Goal: Information Seeking & Learning: Learn about a topic

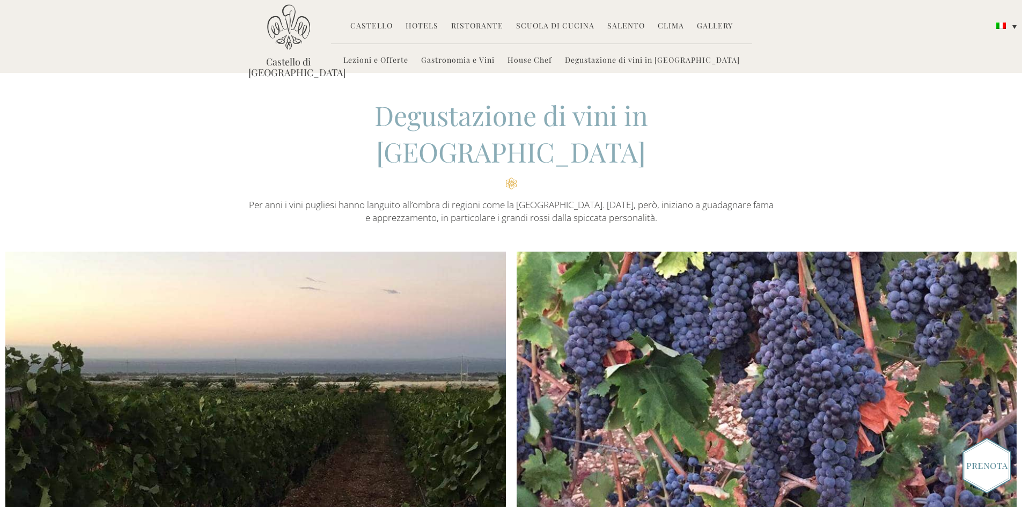
click at [405, 58] on link "Lezioni e Offerte" at bounding box center [375, 61] width 65 height 12
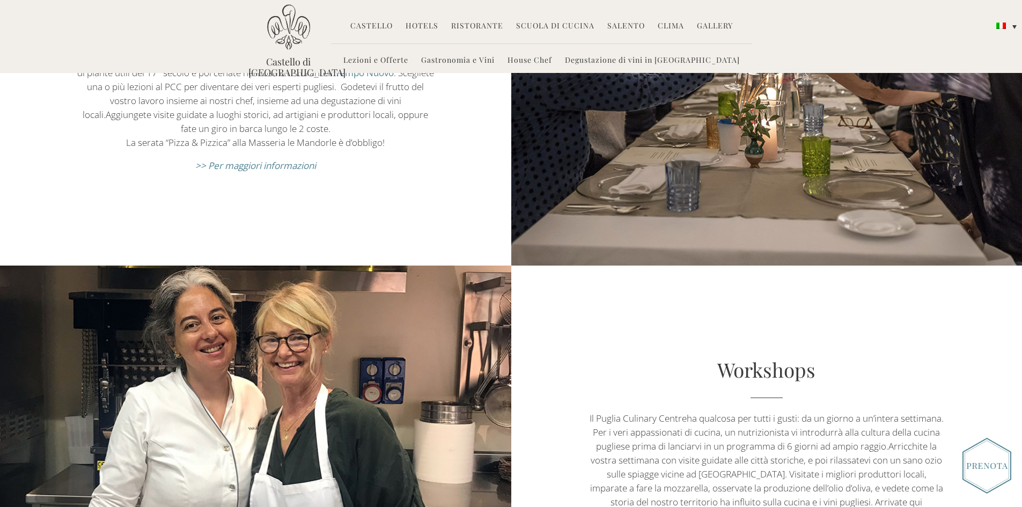
scroll to position [1287, 0]
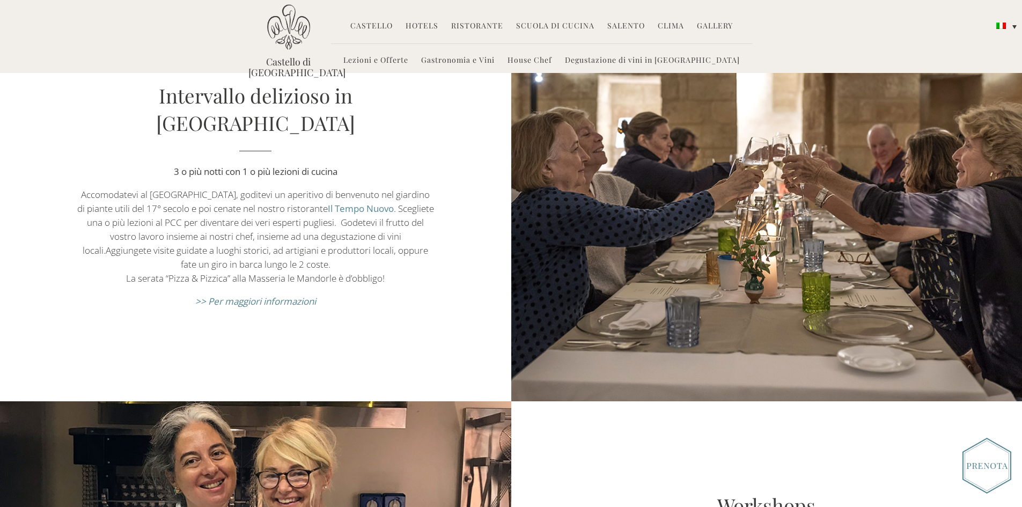
click at [470, 61] on link "Gastronomia e Vini" at bounding box center [457, 61] width 73 height 12
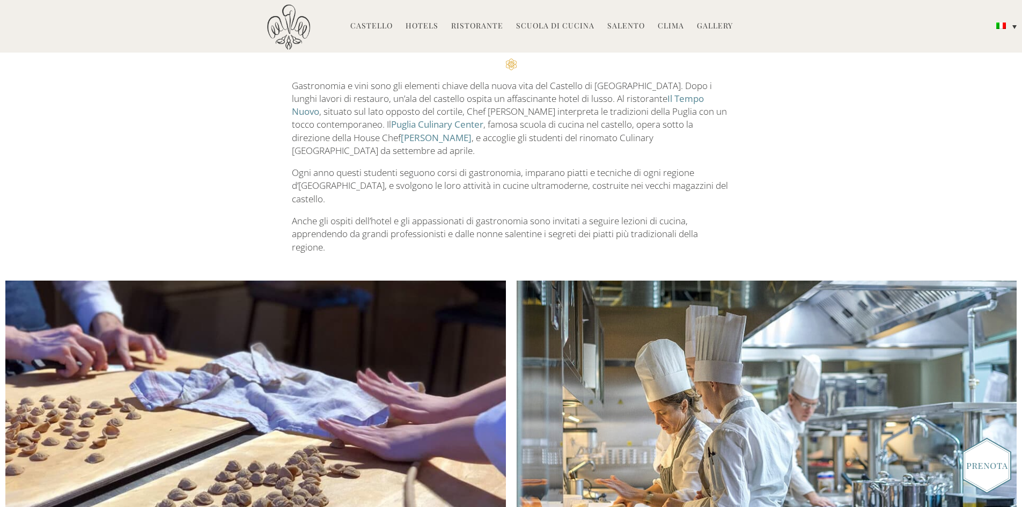
scroll to position [376, 0]
